Goal: Transaction & Acquisition: Purchase product/service

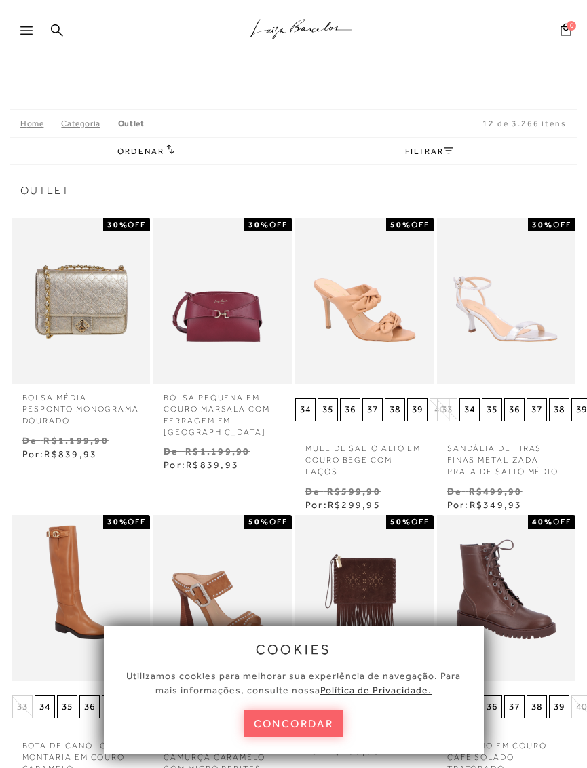
click at [168, 137] on div "Ordenar Ordenar por Padrão Lançamentos [GEOGRAPHIC_DATA]" at bounding box center [293, 150] width 566 height 27
click at [159, 157] on h2 "Ordenar" at bounding box center [145, 151] width 57 height 14
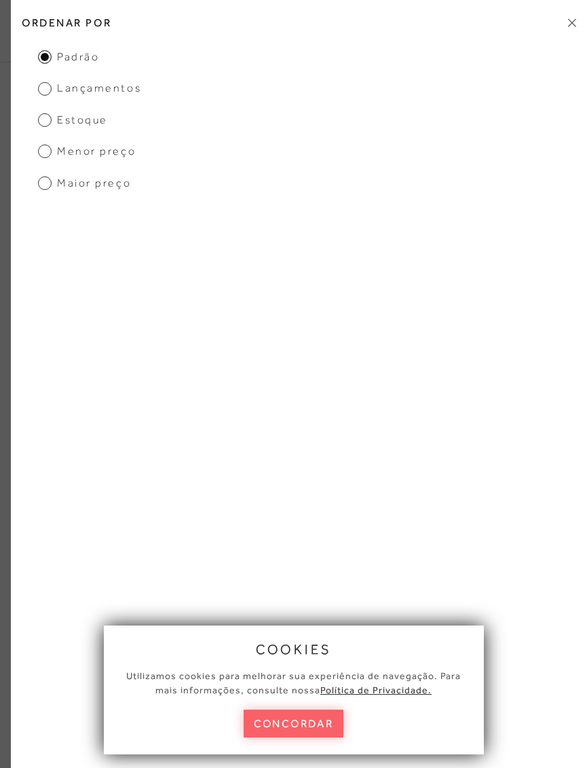
click at [570, 28] on h2 "Ordenar por" at bounding box center [299, 23] width 576 height 32
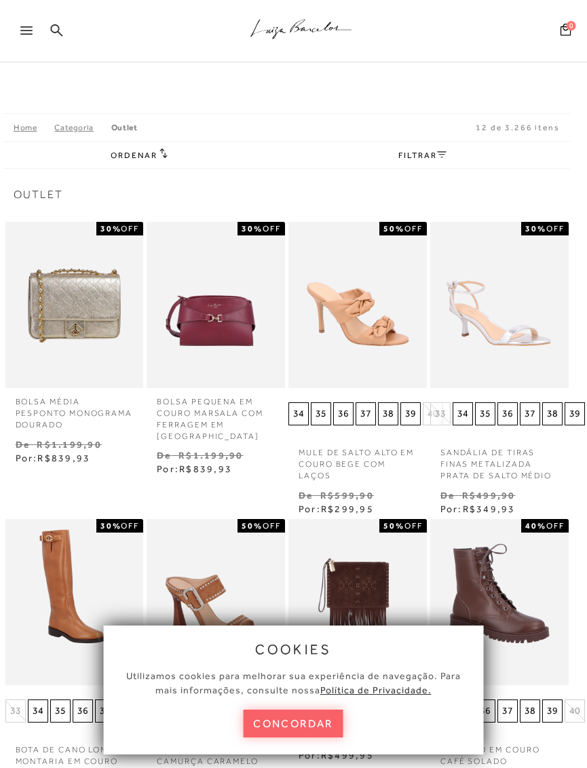
scroll to position [0, 7]
click at [148, 154] on span "Ordenar" at bounding box center [133, 155] width 46 height 9
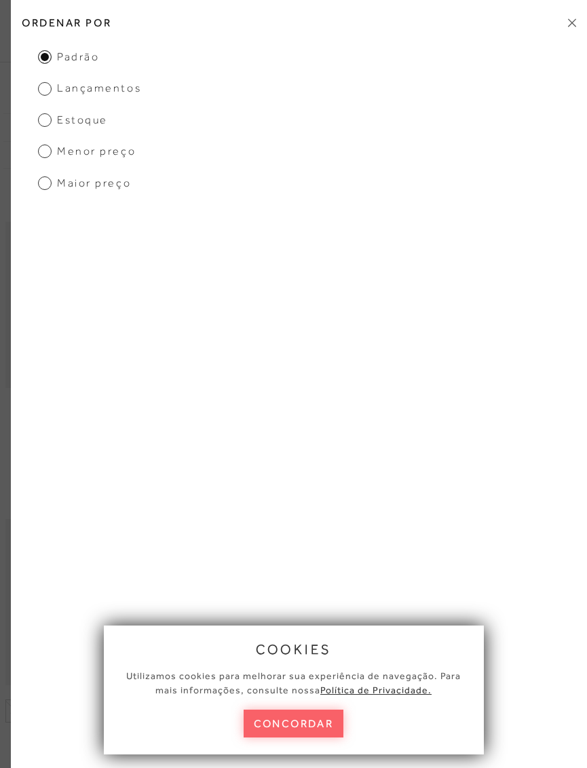
click at [49, 146] on span "Menor preço" at bounding box center [87, 151] width 98 height 15
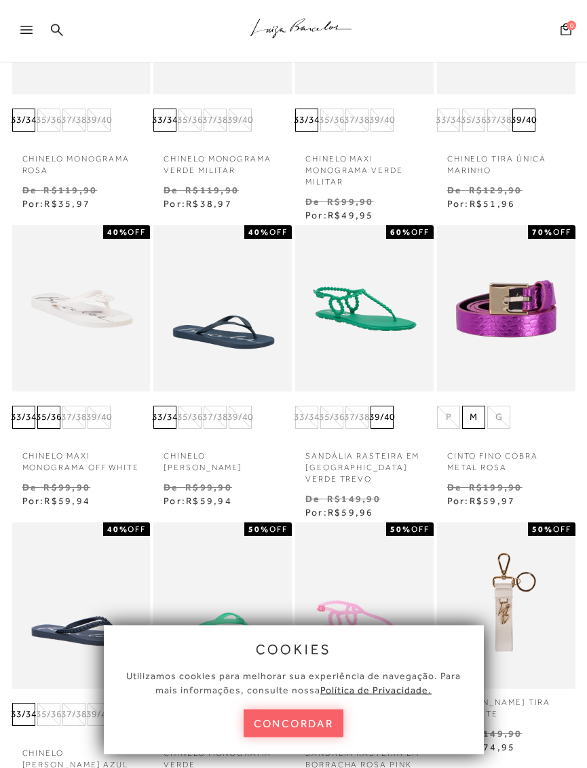
scroll to position [0, 0]
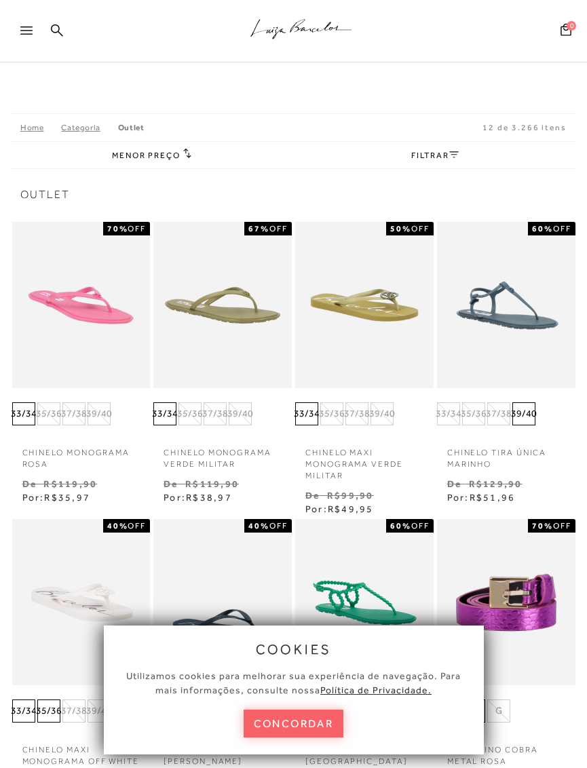
click at [452, 151] on icon at bounding box center [453, 154] width 9 height 7
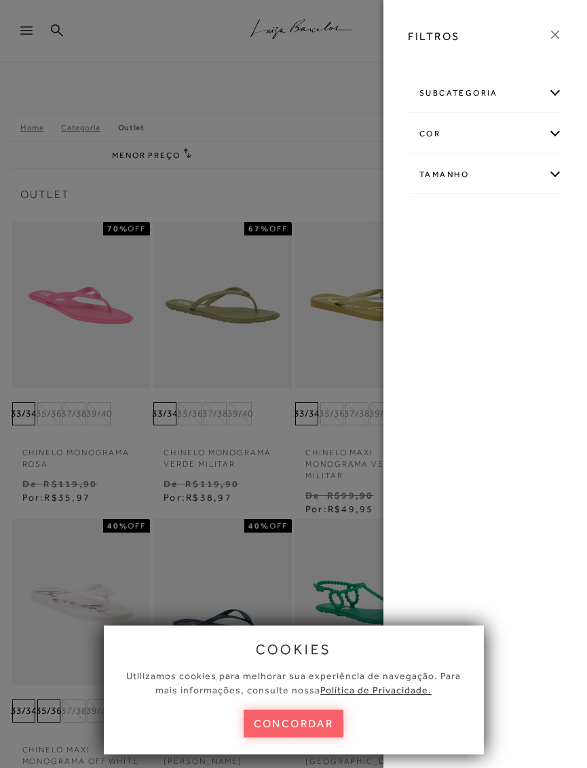
click at [529, 172] on div "Tamanho" at bounding box center [484, 175] width 153 height 36
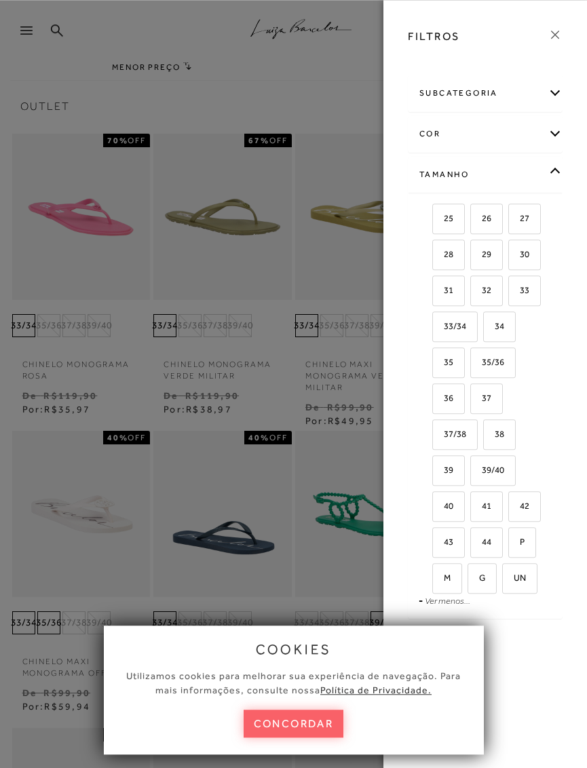
scroll to position [97, 0]
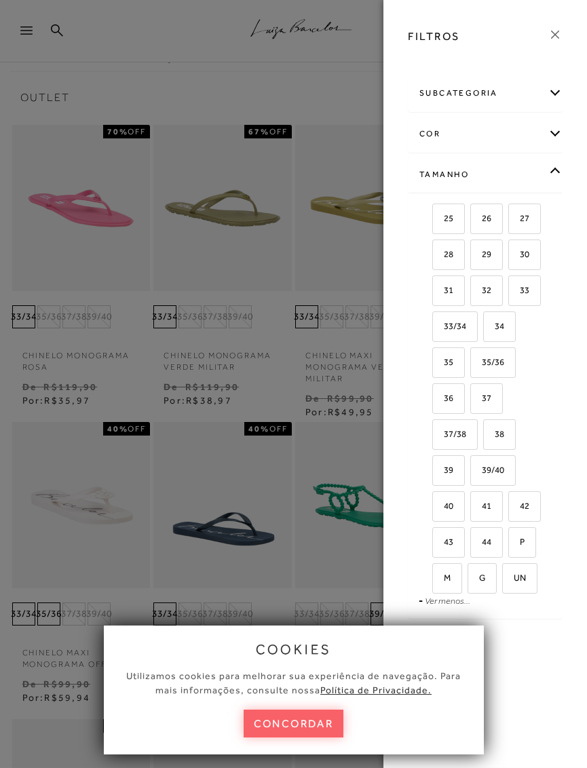
click at [507, 436] on label "38" at bounding box center [499, 434] width 31 height 29
click at [494, 436] on input "38" at bounding box center [488, 436] width 14 height 14
checkbox input "true"
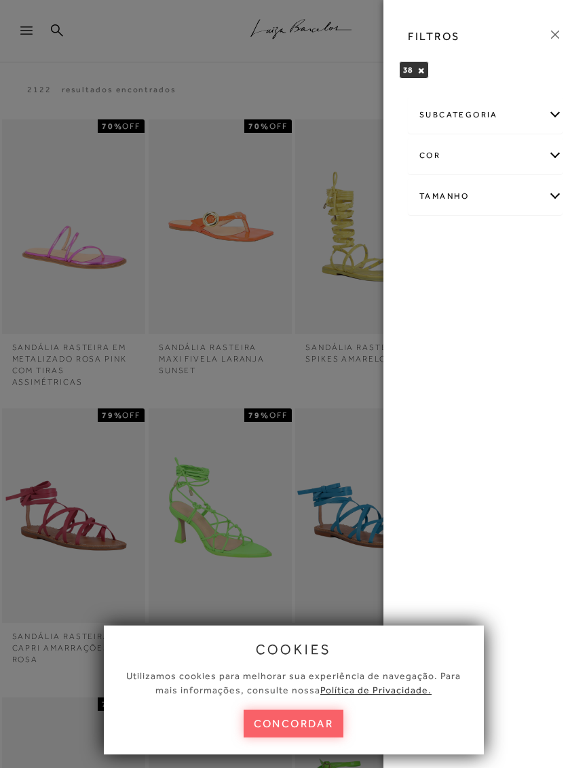
click at [545, 198] on div "Tamanho" at bounding box center [484, 196] width 153 height 36
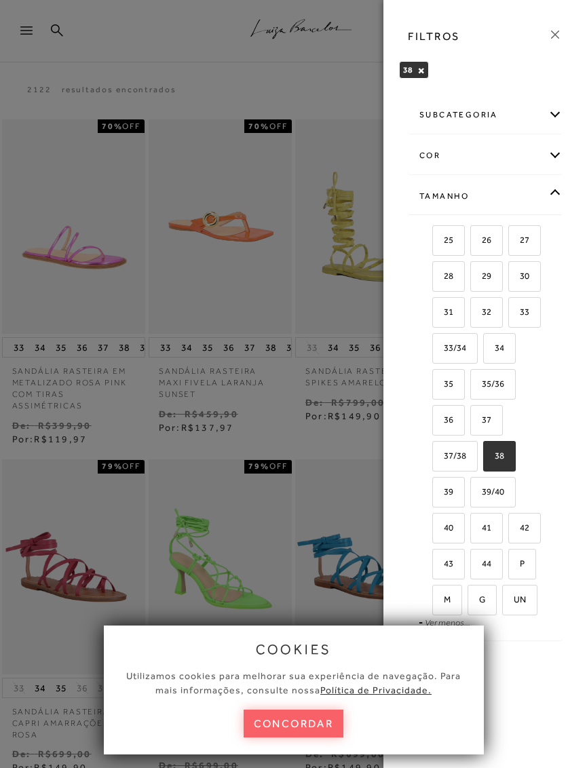
click at [458, 482] on label "39" at bounding box center [448, 491] width 31 height 29
click at [444, 487] on input "39" at bounding box center [437, 494] width 14 height 14
checkbox input "true"
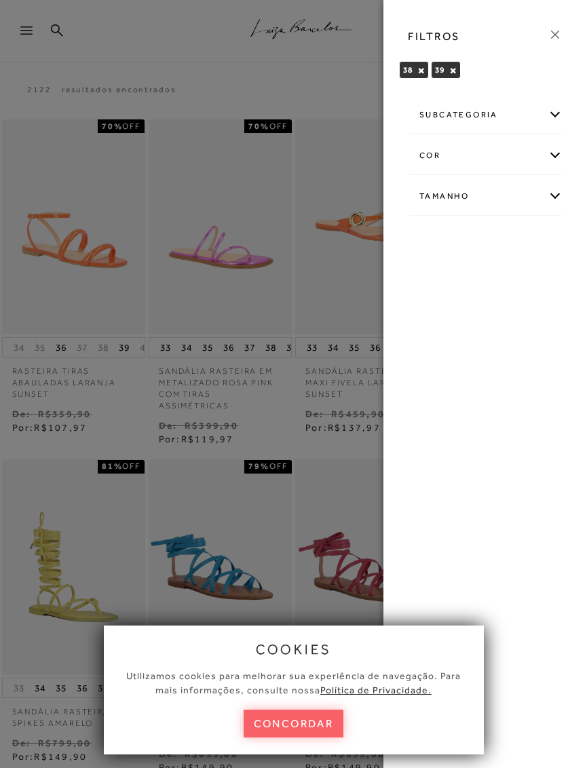
click at [317, 715] on button "concordar" at bounding box center [293, 723] width 100 height 28
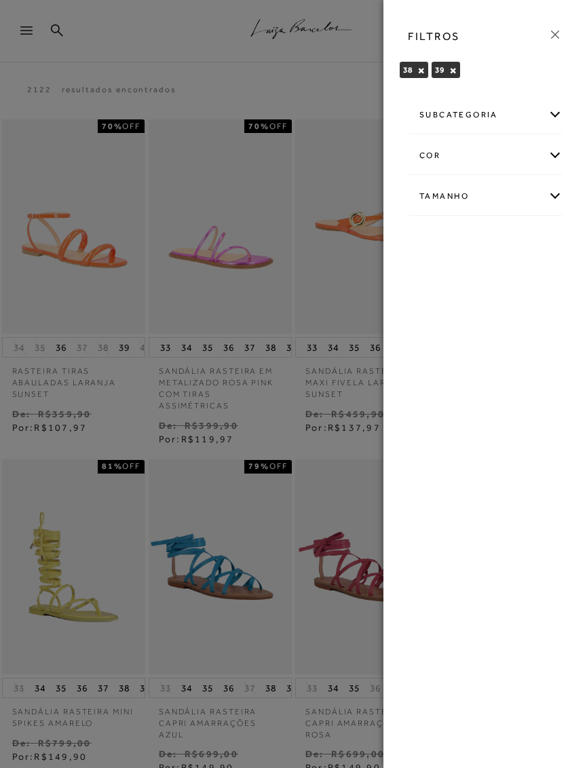
click at [555, 37] on icon at bounding box center [554, 34] width 15 height 15
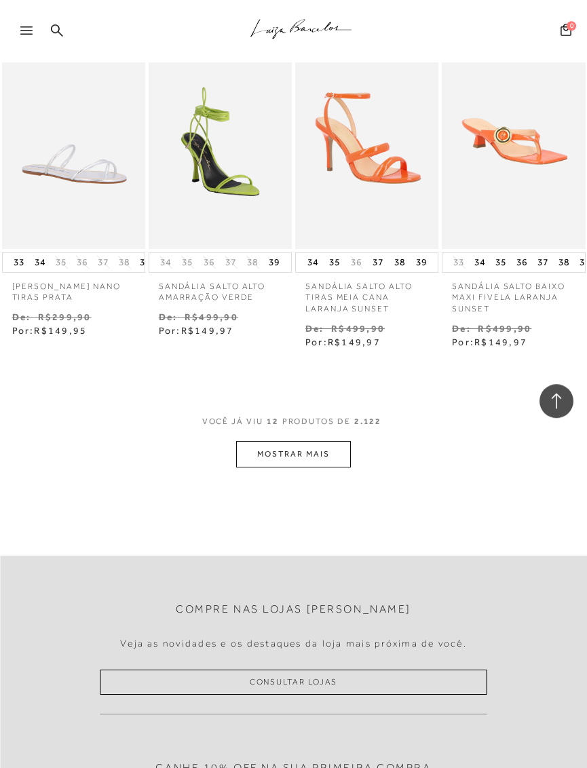
scroll to position [801, 0]
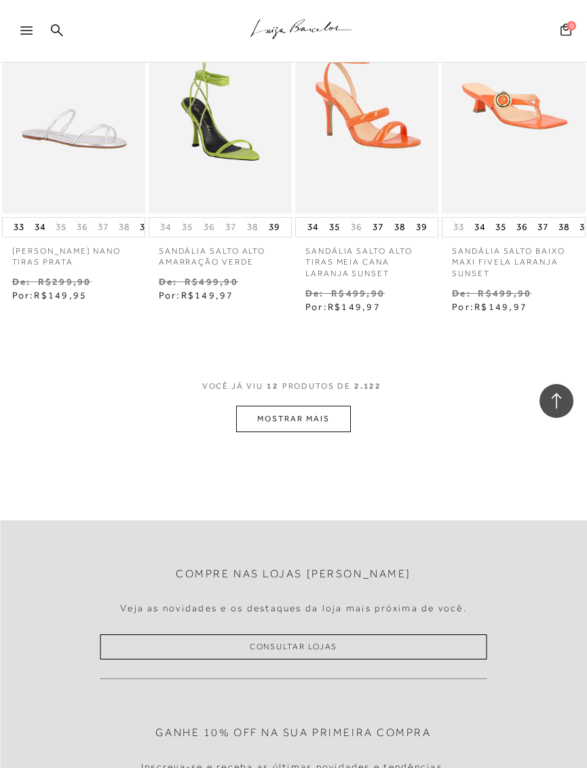
click at [333, 406] on button "MOSTRAR MAIS" at bounding box center [293, 419] width 114 height 26
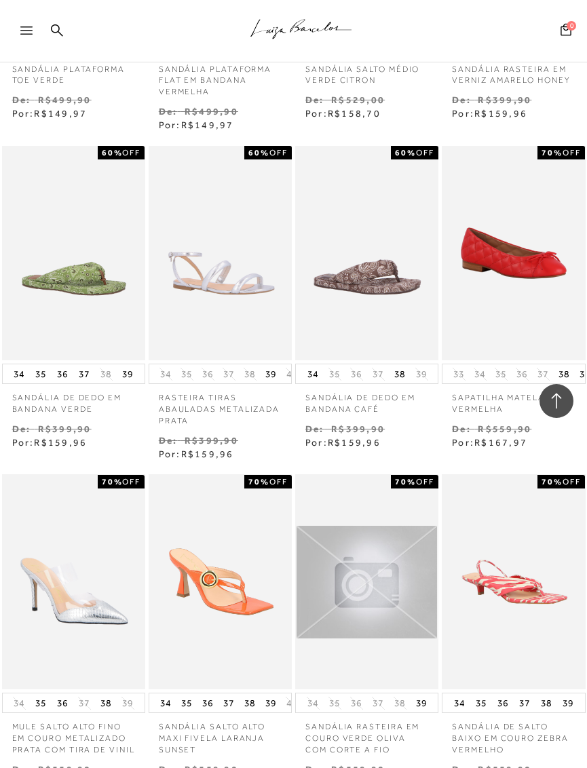
scroll to position [1321, 0]
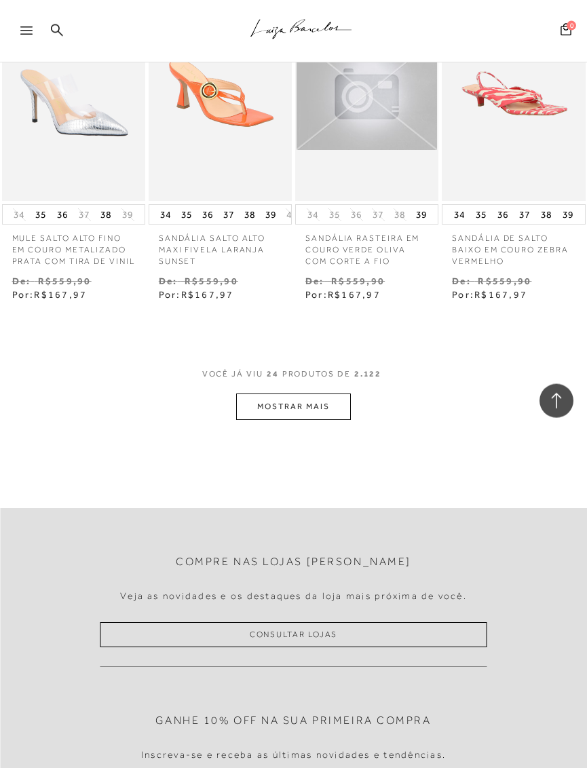
click at [336, 393] on button "MOSTRAR MAIS" at bounding box center [293, 406] width 114 height 26
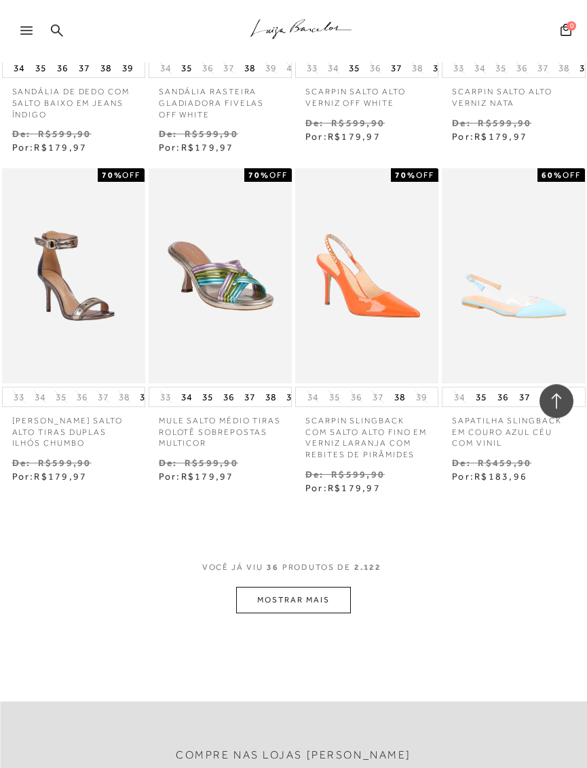
scroll to position [2635, 0]
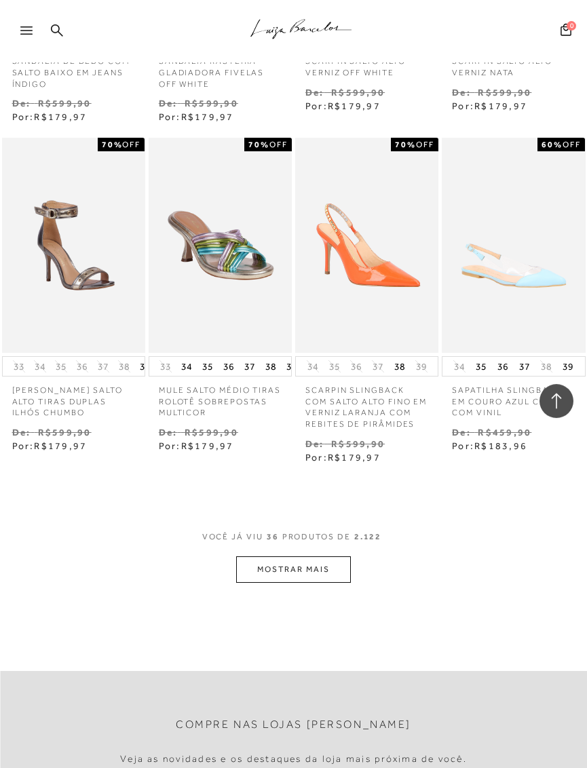
click at [328, 556] on button "MOSTRAR MAIS" at bounding box center [293, 569] width 114 height 26
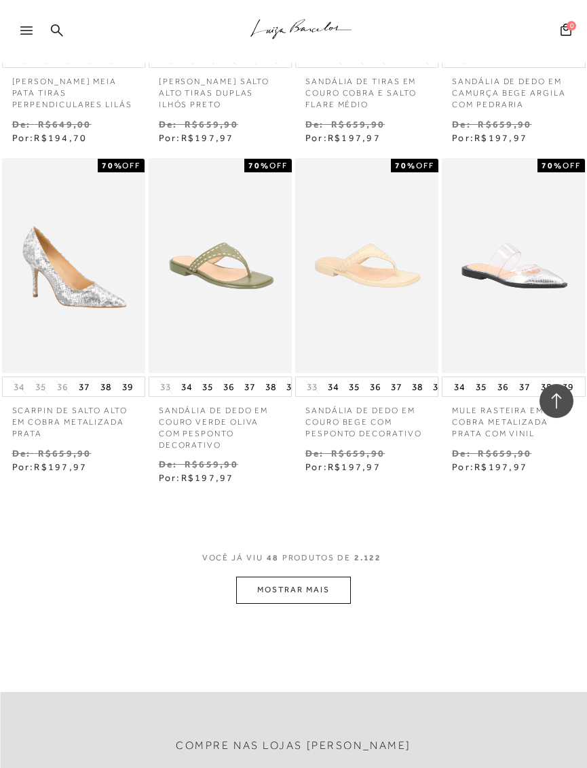
scroll to position [3622, 0]
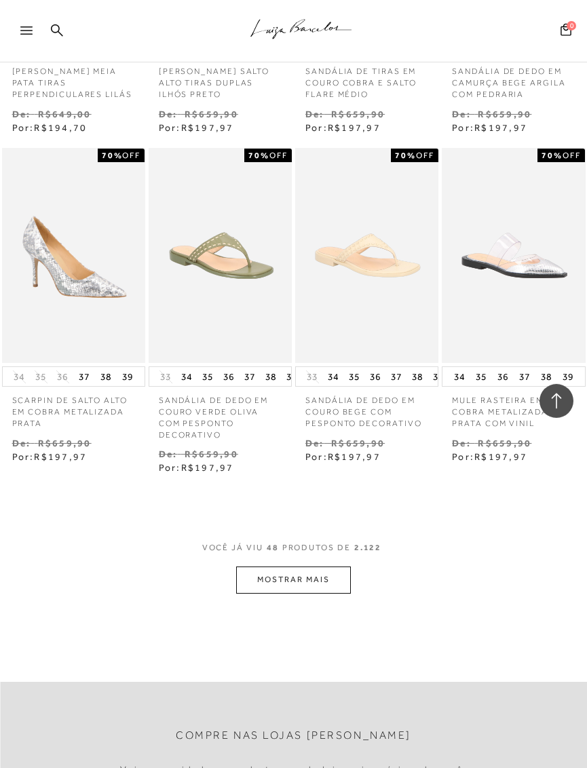
click at [341, 566] on button "MOSTRAR MAIS" at bounding box center [293, 579] width 114 height 26
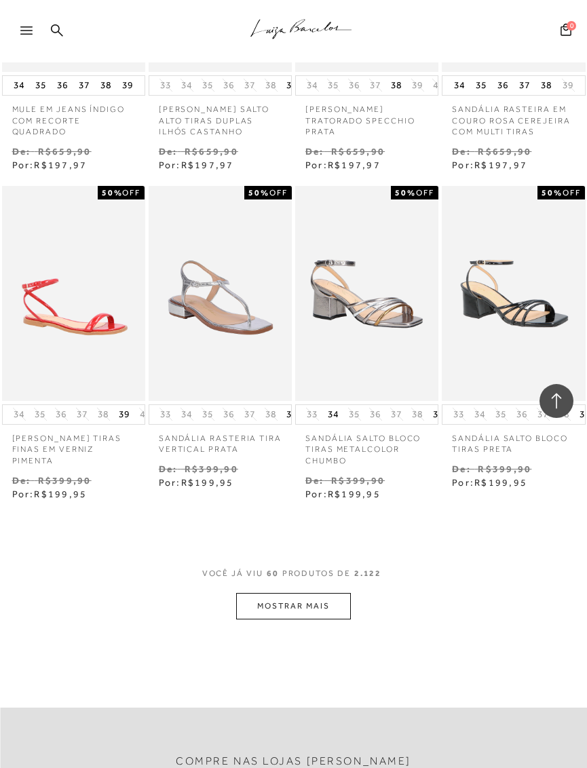
scroll to position [4633, 0]
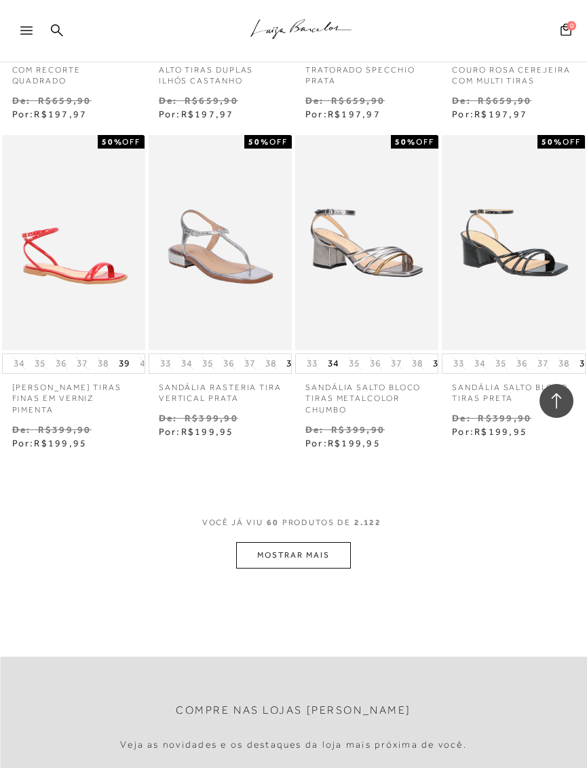
click at [315, 542] on button "MOSTRAR MAIS" at bounding box center [293, 555] width 114 height 26
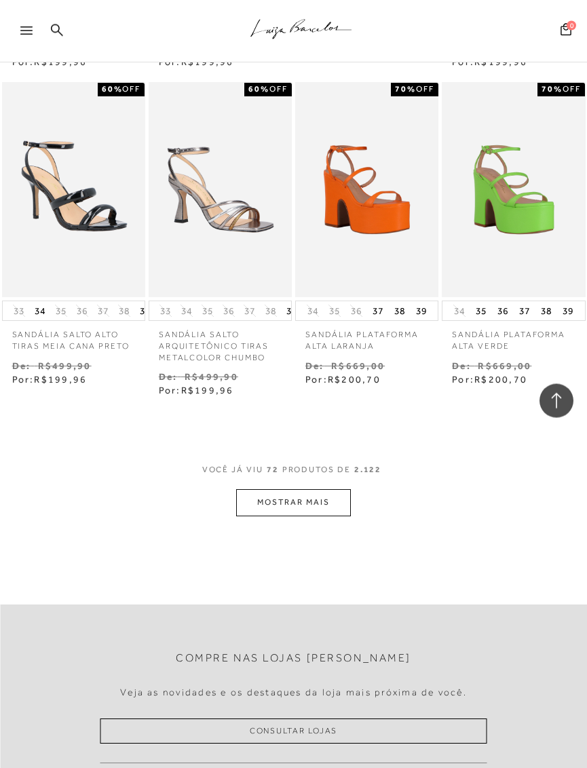
scroll to position [5685, 0]
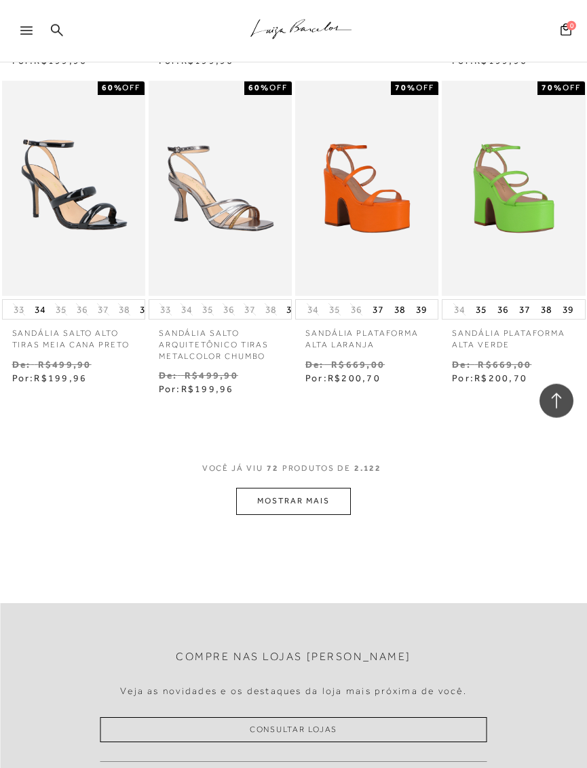
click at [321, 488] on button "MOSTRAR MAIS" at bounding box center [293, 501] width 114 height 26
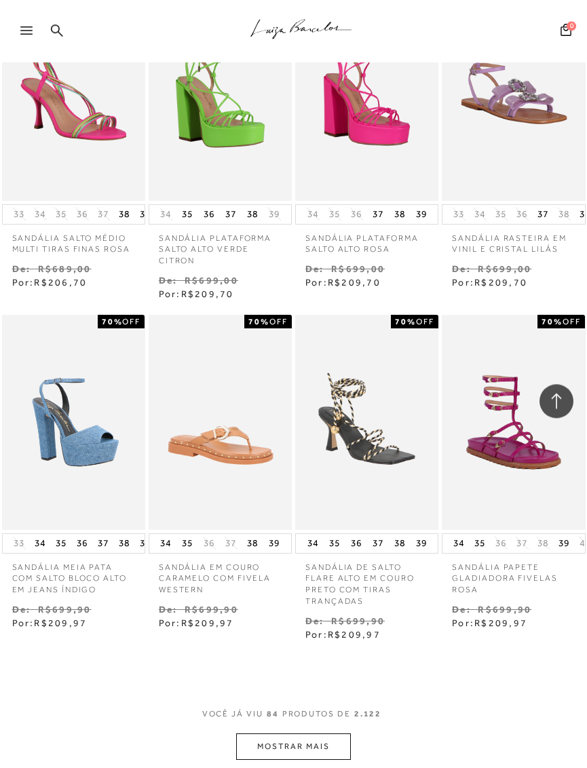
scroll to position [6497, 0]
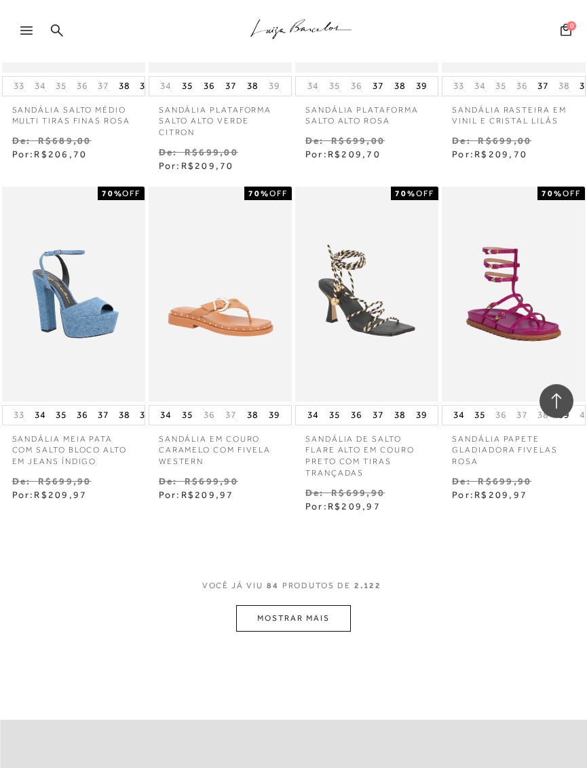
click at [320, 605] on button "MOSTRAR MAIS" at bounding box center [293, 618] width 114 height 26
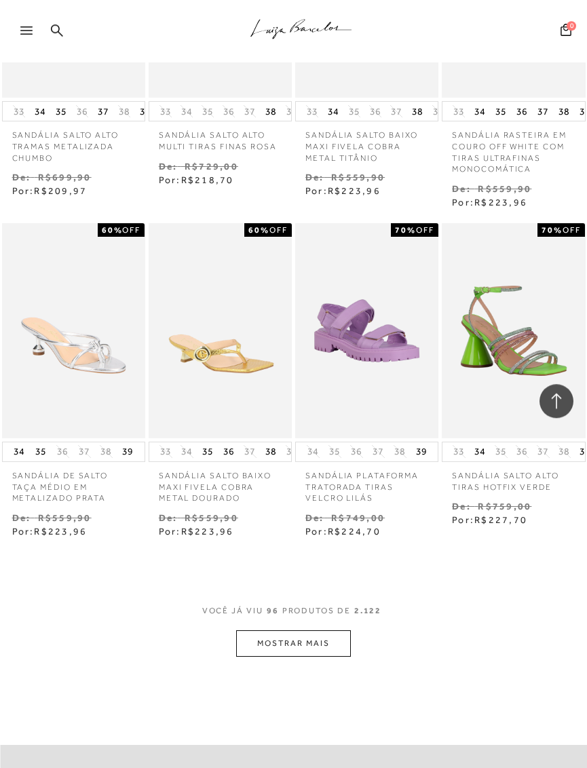
scroll to position [7591, 0]
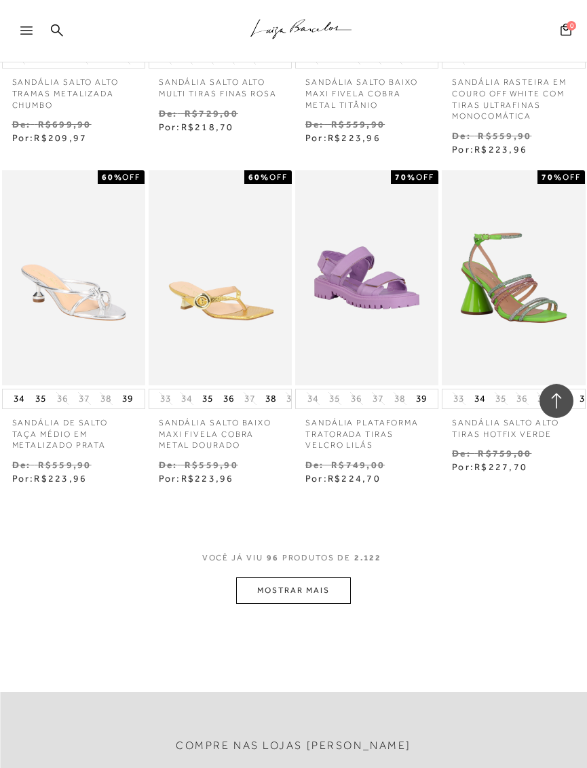
click at [342, 577] on button "MOSTRAR MAIS" at bounding box center [293, 590] width 114 height 26
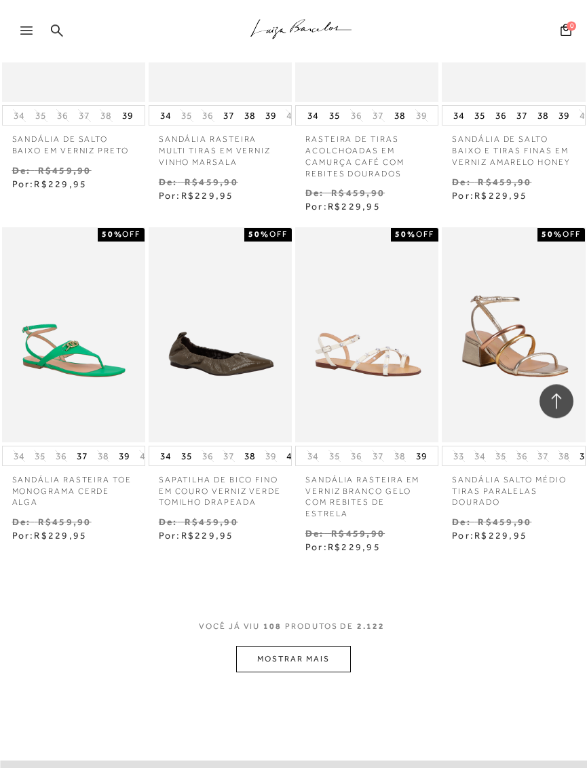
scroll to position [8666, 0]
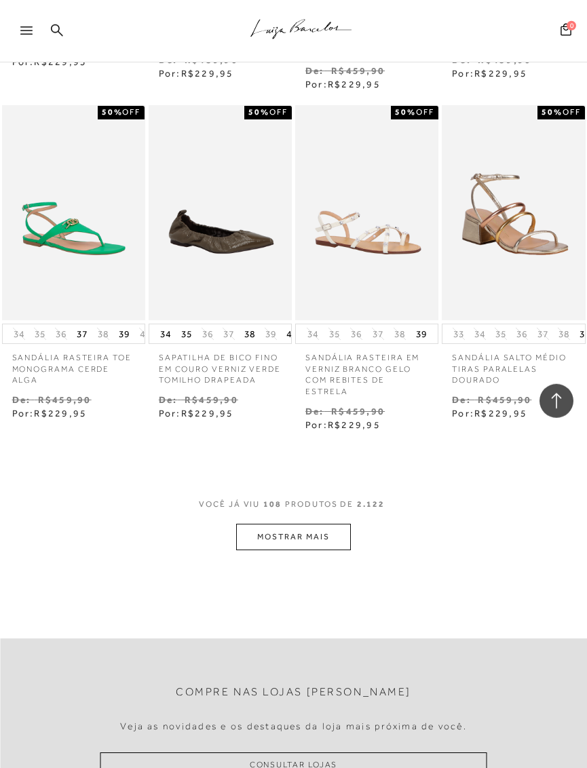
click at [334, 524] on button "MOSTRAR MAIS" at bounding box center [293, 537] width 114 height 26
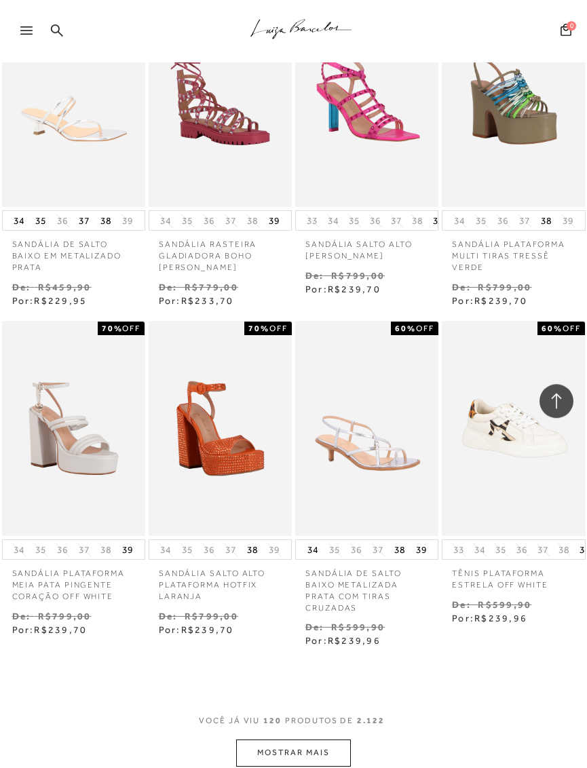
scroll to position [9504, 0]
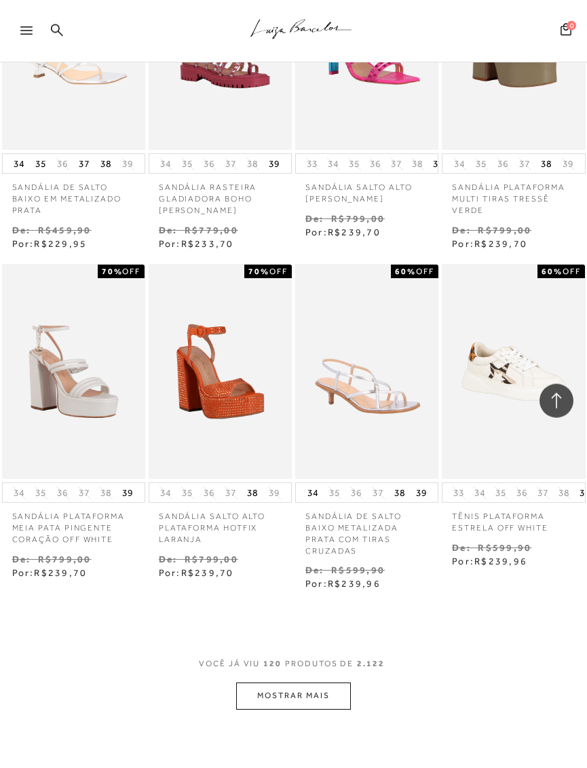
click at [317, 682] on button "MOSTRAR MAIS" at bounding box center [293, 695] width 114 height 26
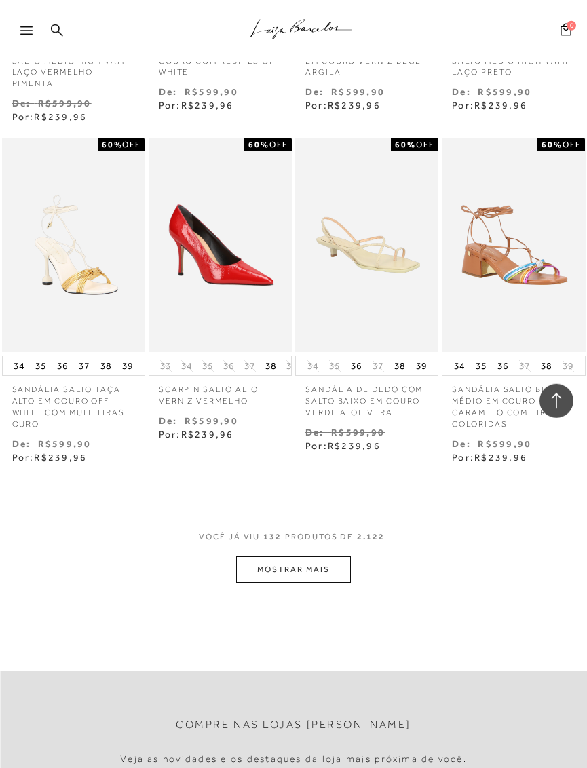
scroll to position [10661, 0]
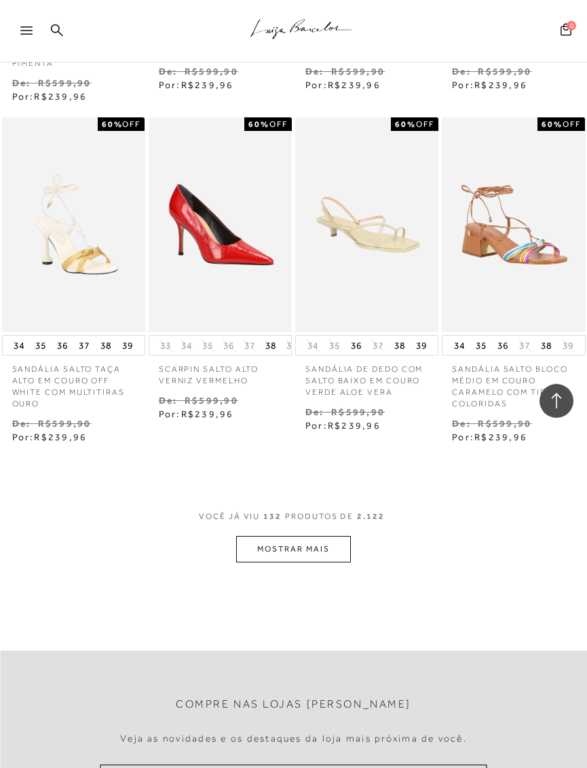
click at [333, 536] on button "MOSTRAR MAIS" at bounding box center [293, 549] width 114 height 26
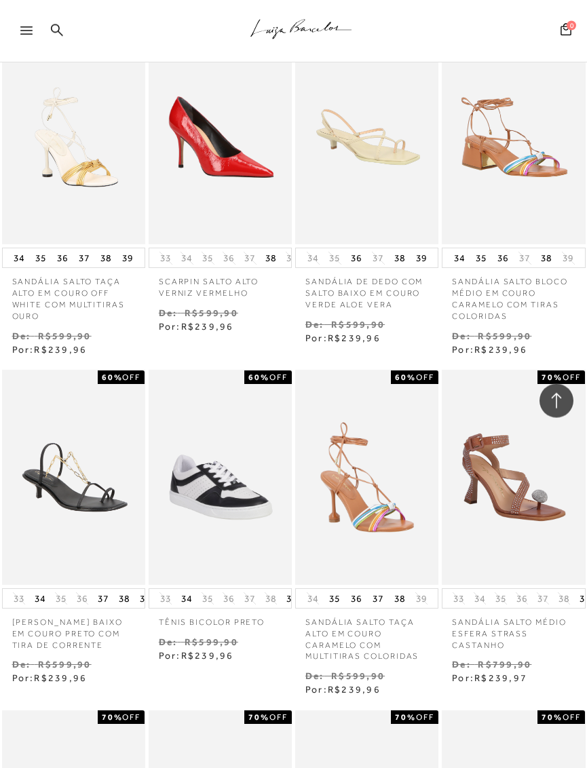
scroll to position [10832, 0]
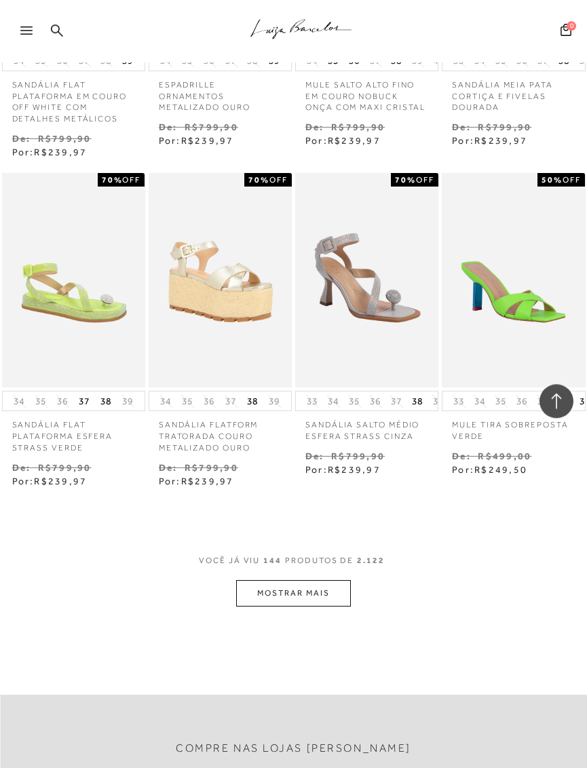
click at [332, 580] on button "MOSTRAR MAIS" at bounding box center [293, 593] width 114 height 26
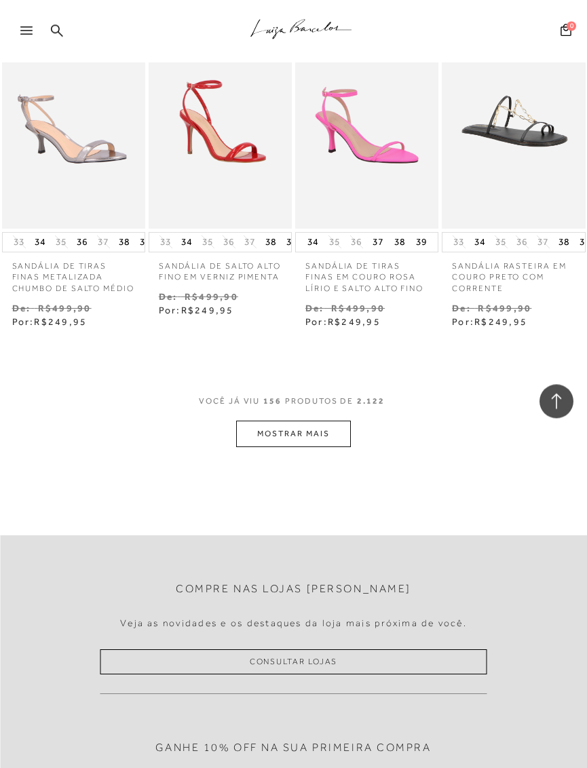
click at [334, 420] on button "MOSTRAR MAIS" at bounding box center [293, 433] width 114 height 26
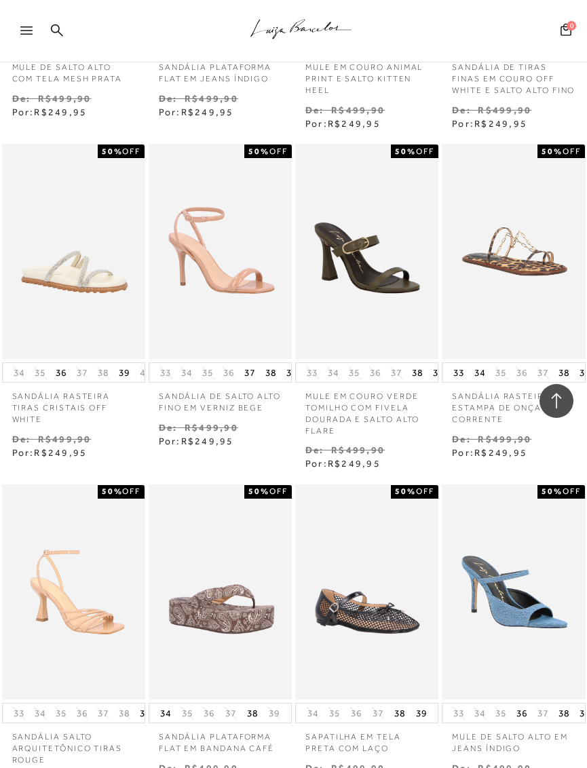
scroll to position [13341, 0]
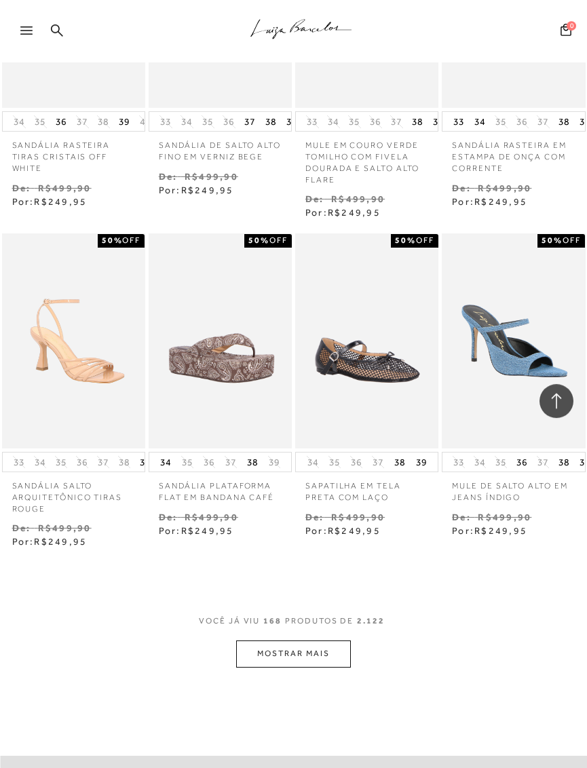
click at [315, 640] on button "MOSTRAR MAIS" at bounding box center [293, 653] width 114 height 26
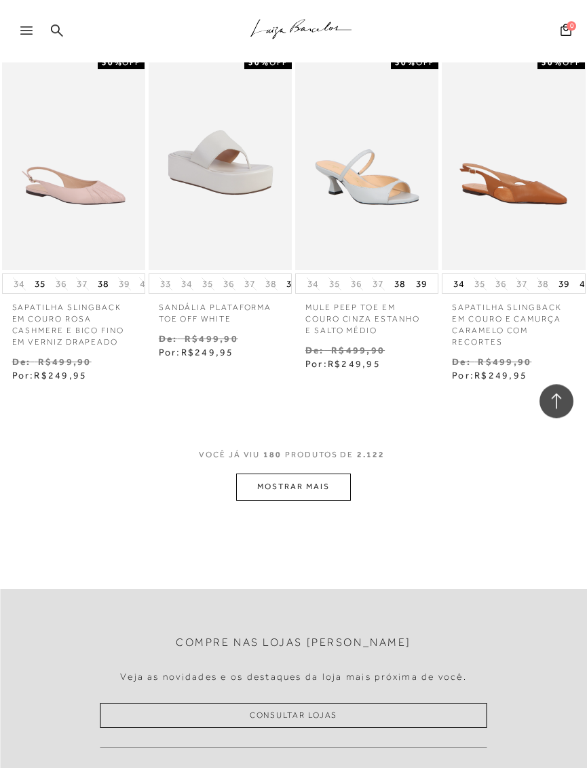
scroll to position [14751, 0]
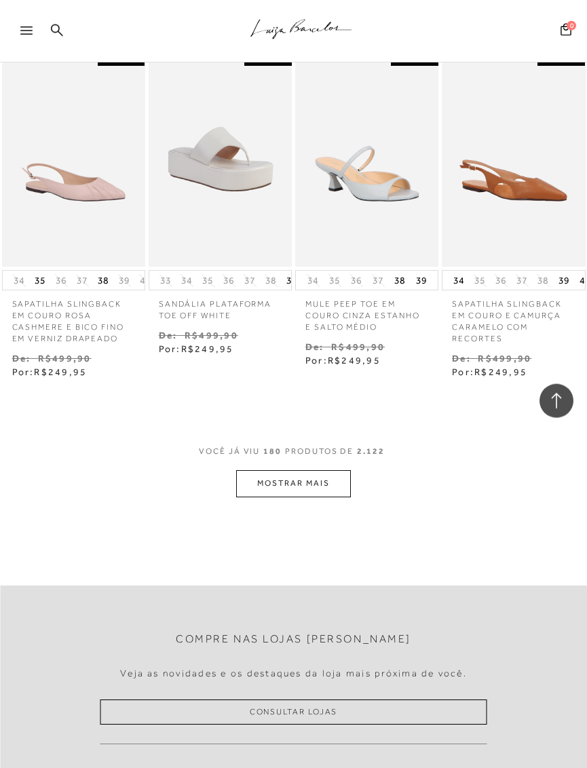
click at [318, 470] on button "MOSTRAR MAIS" at bounding box center [293, 483] width 114 height 26
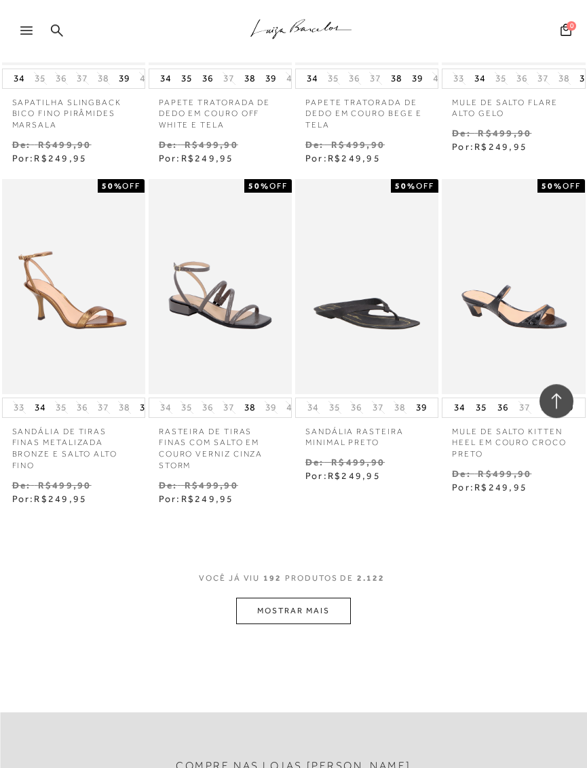
scroll to position [15645, 0]
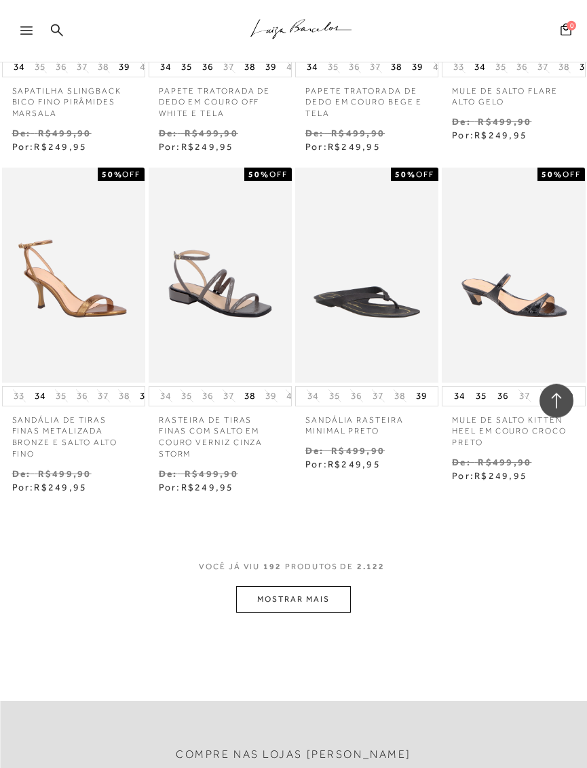
click at [327, 586] on button "MOSTRAR MAIS" at bounding box center [293, 599] width 114 height 26
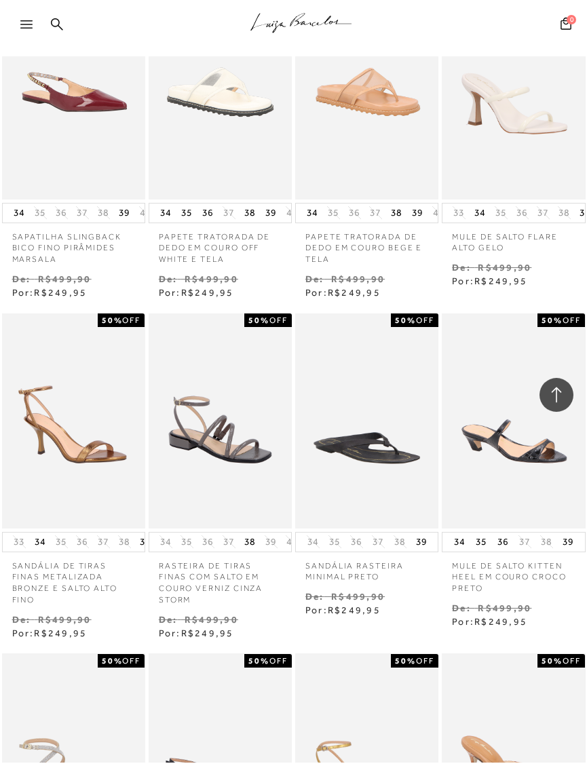
scroll to position [15487, 0]
